Goal: Task Accomplishment & Management: Use online tool/utility

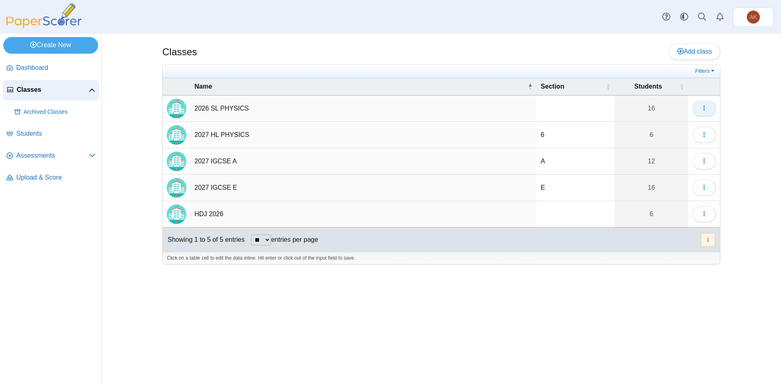
click at [702, 112] on button "button" at bounding box center [704, 108] width 24 height 16
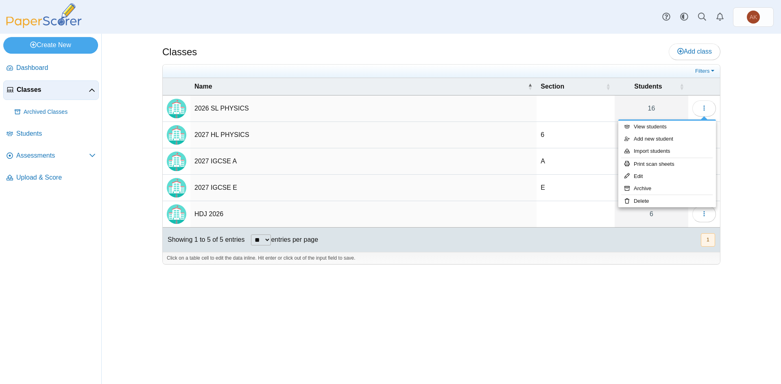
click at [342, 361] on div "Classes Add class Filters 16" at bounding box center [441, 209] width 610 height 351
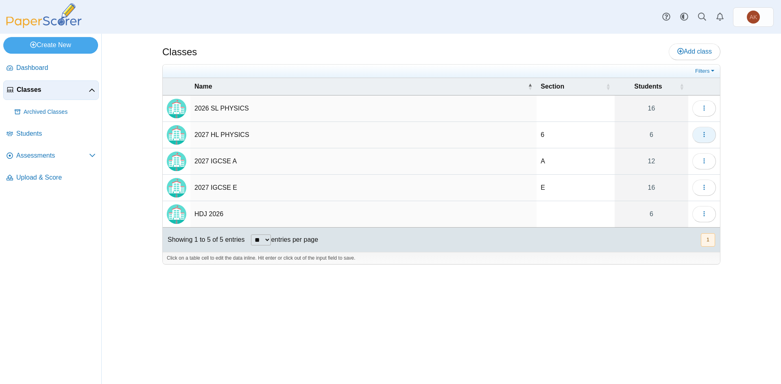
click at [705, 133] on icon "button" at bounding box center [704, 134] width 7 height 7
click at [227, 132] on td "2027 HL PHYSICS" at bounding box center [363, 135] width 346 height 26
click at [486, 136] on input "**********" at bounding box center [363, 135] width 338 height 16
click at [582, 131] on td "6" at bounding box center [576, 135] width 78 height 26
click at [706, 135] on icon "button" at bounding box center [704, 134] width 7 height 7
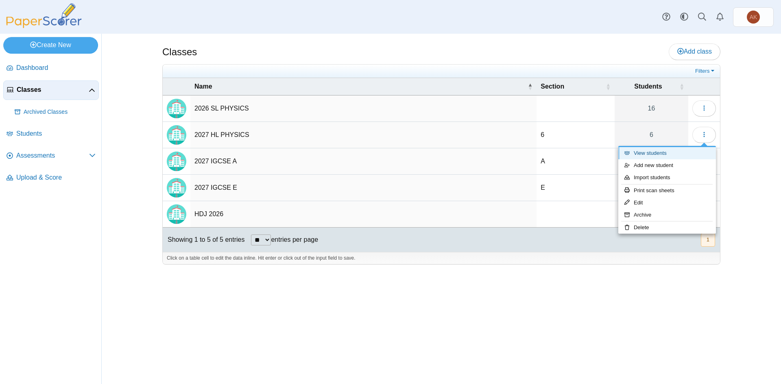
click at [696, 157] on link "View students" at bounding box center [667, 153] width 98 height 12
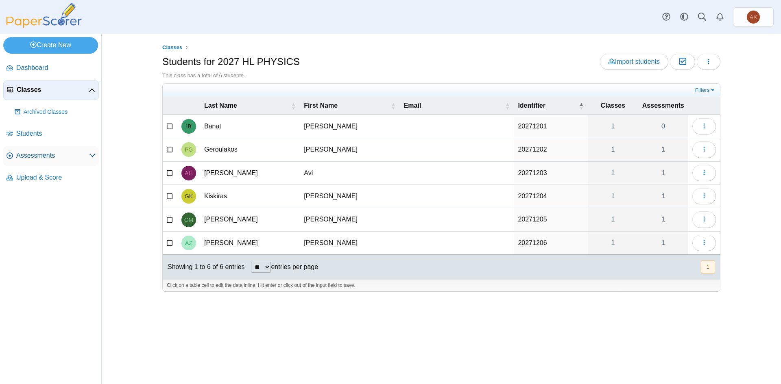
click at [44, 160] on link "Assessments" at bounding box center [51, 156] width 96 height 20
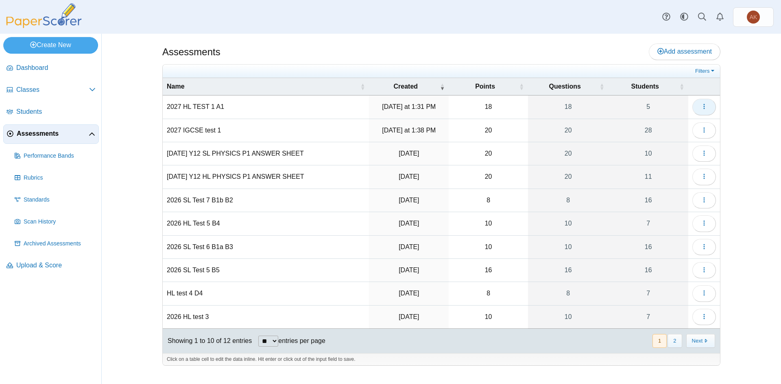
click at [701, 104] on icon "button" at bounding box center [704, 106] width 7 height 7
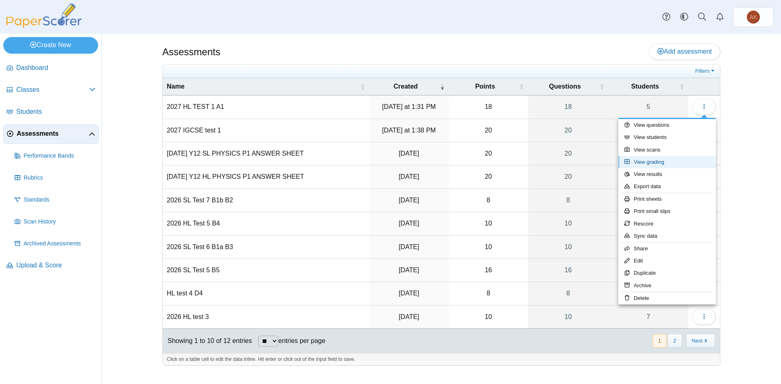
click at [681, 165] on link "View grading" at bounding box center [667, 162] width 98 height 12
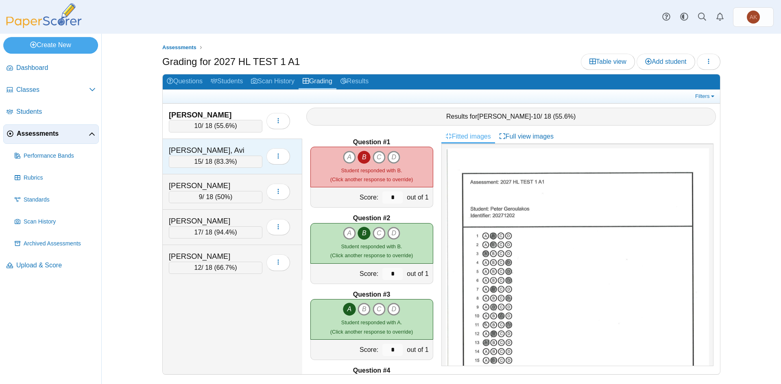
click at [205, 155] on div "Hochberg, Avi" at bounding box center [209, 150] width 81 height 11
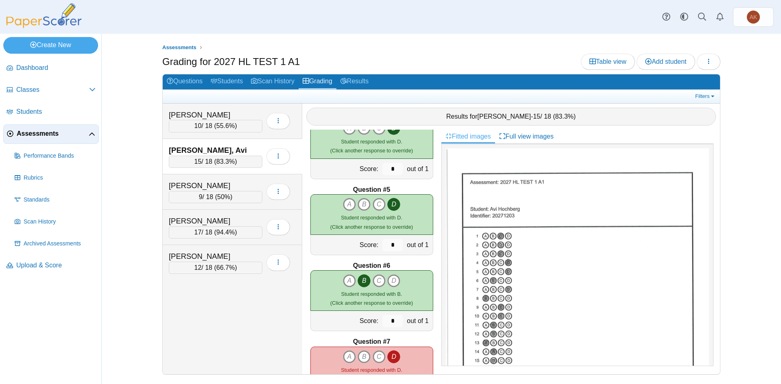
scroll to position [208, 0]
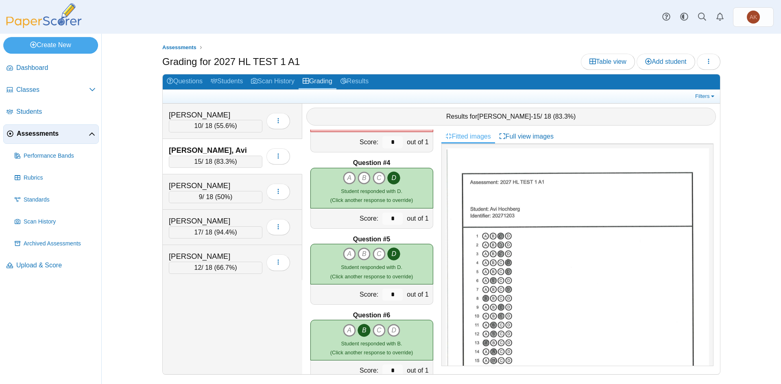
click at [51, 137] on span "Assessments" at bounding box center [53, 133] width 72 height 9
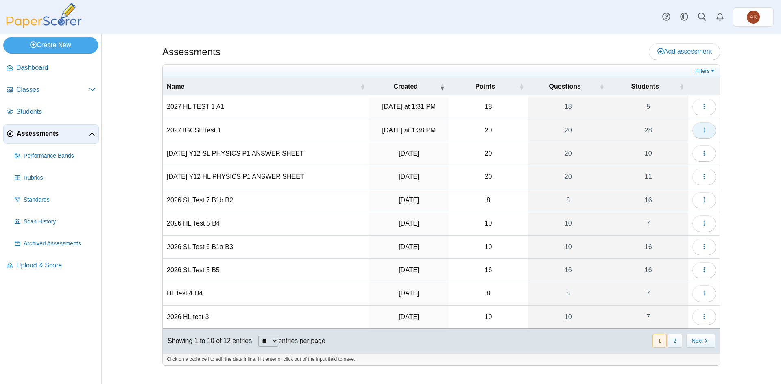
click at [694, 134] on button "button" at bounding box center [704, 130] width 24 height 16
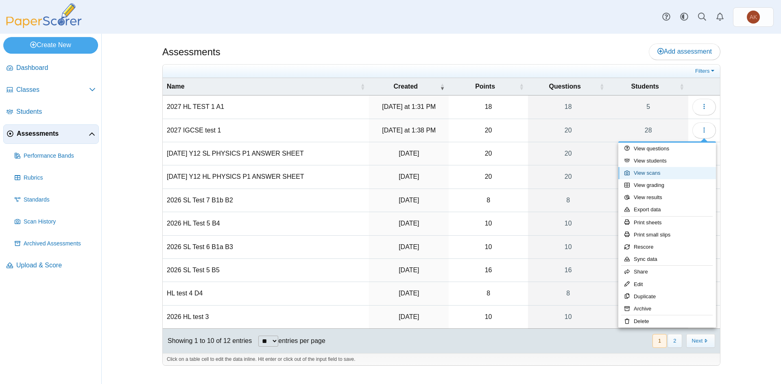
click at [685, 175] on link "View scans" at bounding box center [667, 173] width 98 height 12
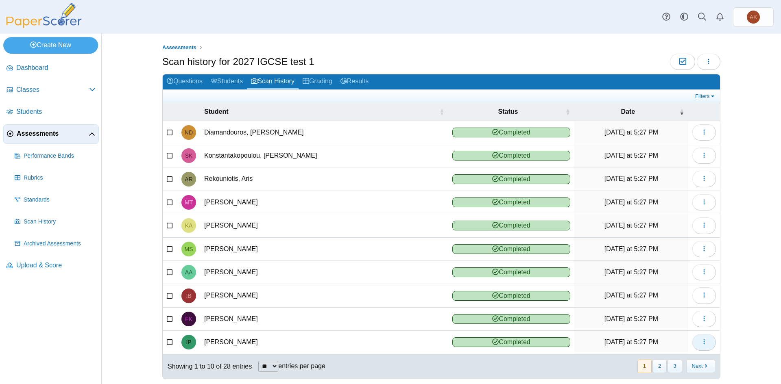
click at [701, 343] on icon "button" at bounding box center [704, 342] width 7 height 7
click at [689, 303] on link "View scanned test" at bounding box center [664, 301] width 98 height 12
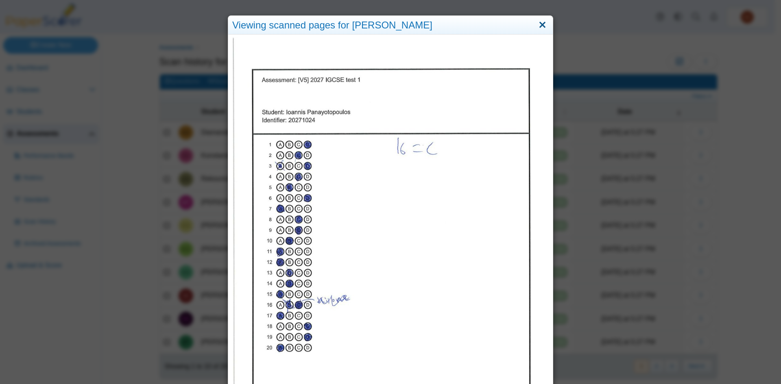
click at [545, 24] on link "Close" at bounding box center [542, 25] width 13 height 14
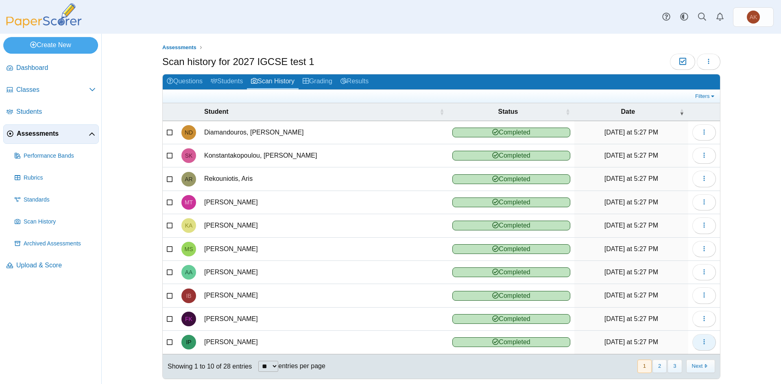
click at [704, 340] on icon "button" at bounding box center [704, 342] width 7 height 7
click at [255, 347] on td "[PERSON_NAME]" at bounding box center [324, 342] width 248 height 23
click at [258, 343] on td "[PERSON_NAME]" at bounding box center [324, 342] width 248 height 23
click at [318, 80] on link "Grading" at bounding box center [318, 81] width 38 height 15
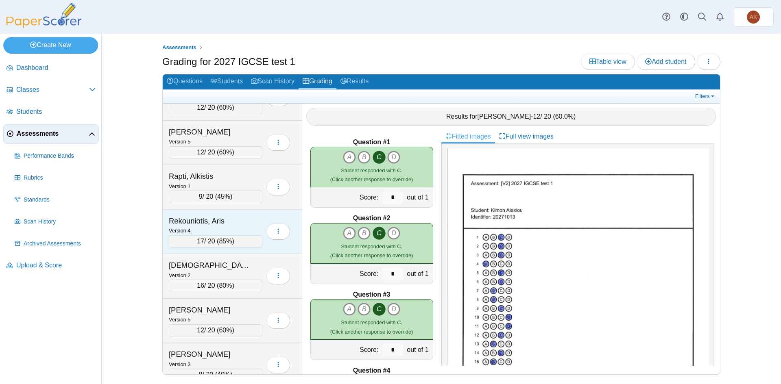
scroll to position [732, 0]
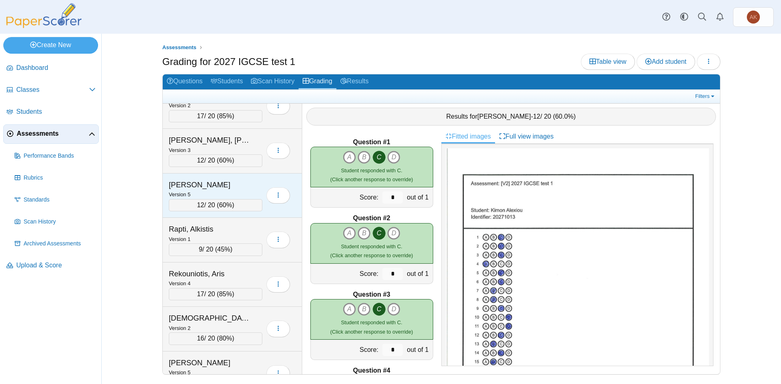
click at [221, 183] on div "[PERSON_NAME]" at bounding box center [209, 185] width 81 height 11
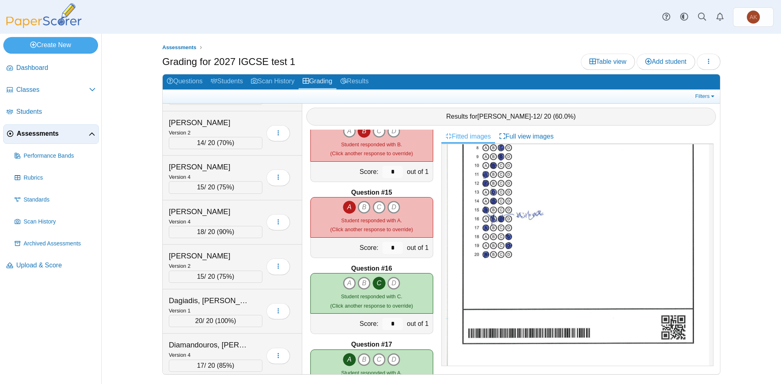
scroll to position [41, 0]
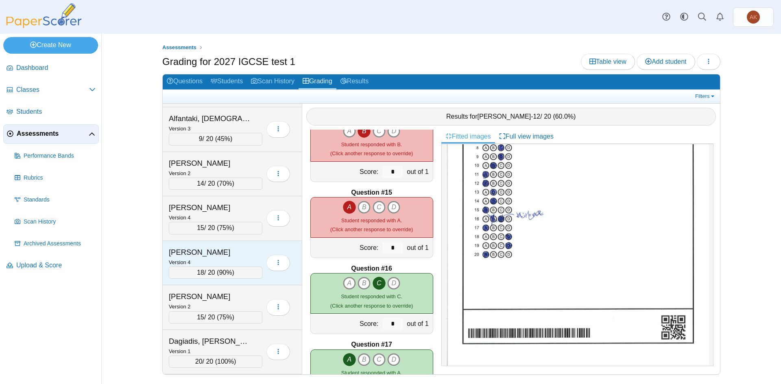
click at [229, 253] on div "Bettinger, Ines" at bounding box center [209, 252] width 81 height 11
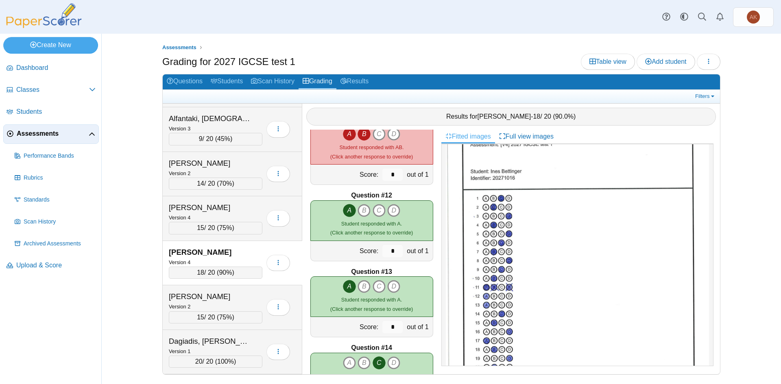
scroll to position [651, 0]
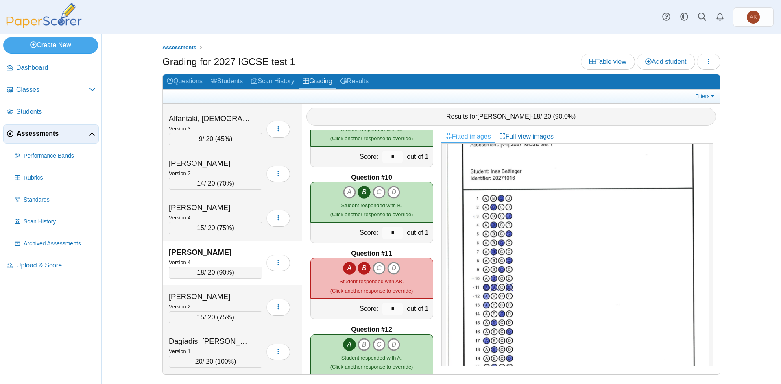
click at [359, 264] on icon "B" at bounding box center [364, 268] width 13 height 13
